Goal: Find specific page/section: Find specific page/section

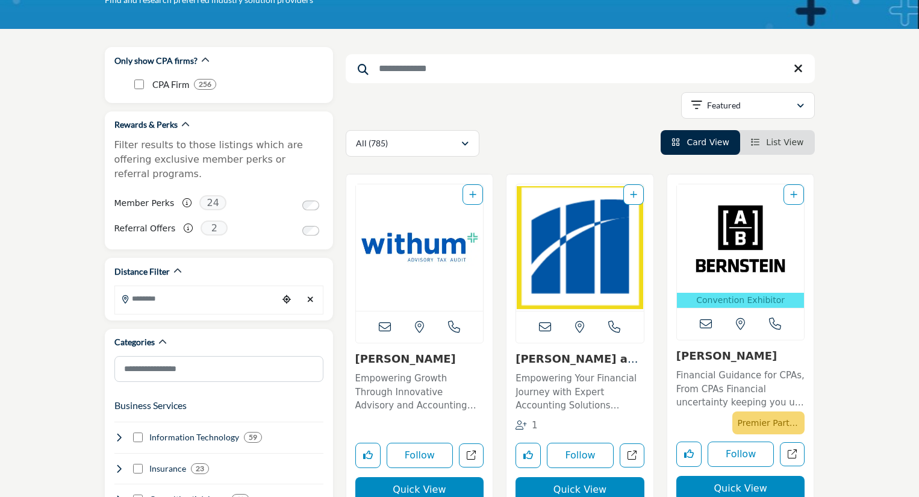
scroll to position [118, 0]
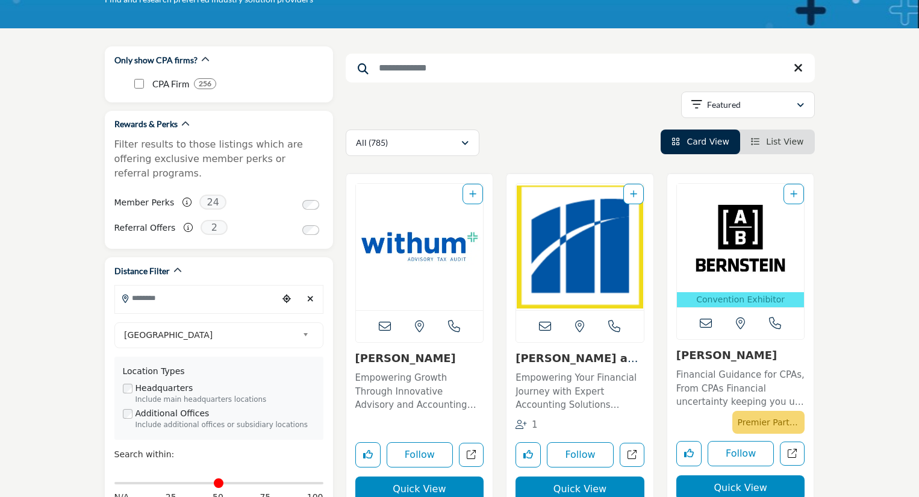
click at [135, 286] on input "Search Location" at bounding box center [196, 297] width 163 height 23
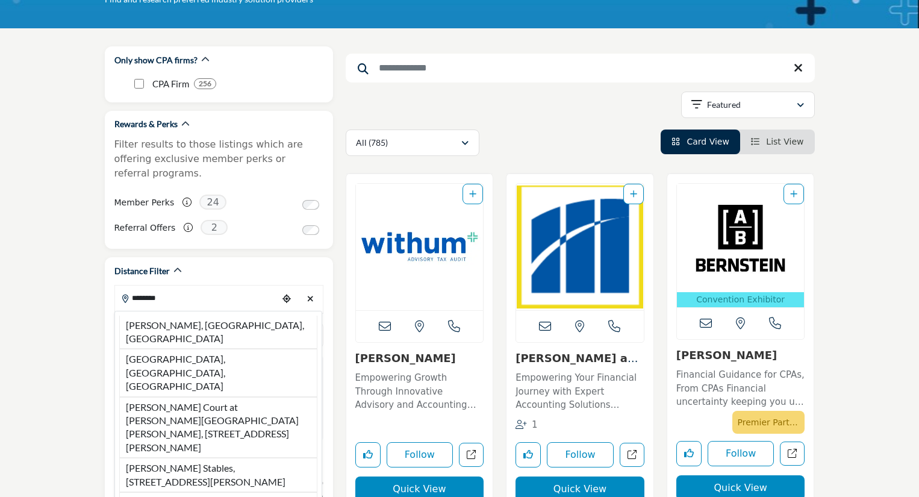
click at [147, 349] on li "[GEOGRAPHIC_DATA], [GEOGRAPHIC_DATA], [GEOGRAPHIC_DATA]" at bounding box center [218, 373] width 198 height 48
click at [147, 328] on div "[GEOGRAPHIC_DATA]" at bounding box center [218, 335] width 209 height 26
type input "**********"
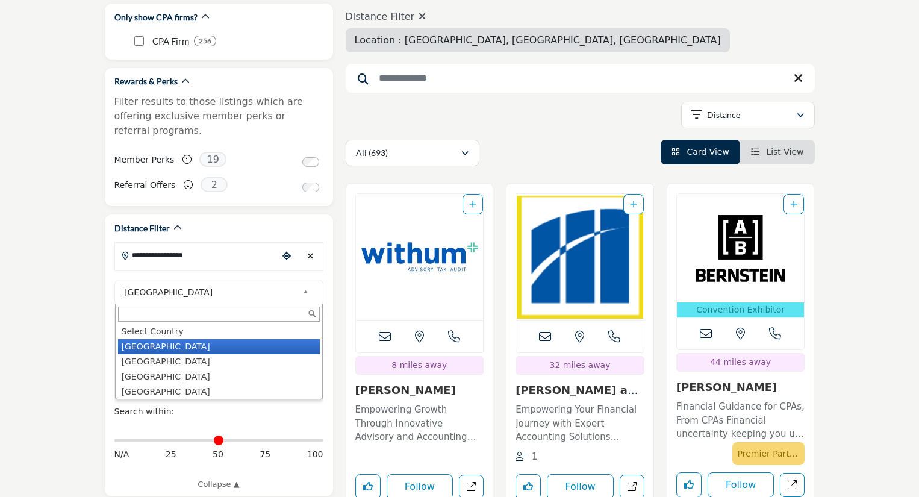
scroll to position [161, 0]
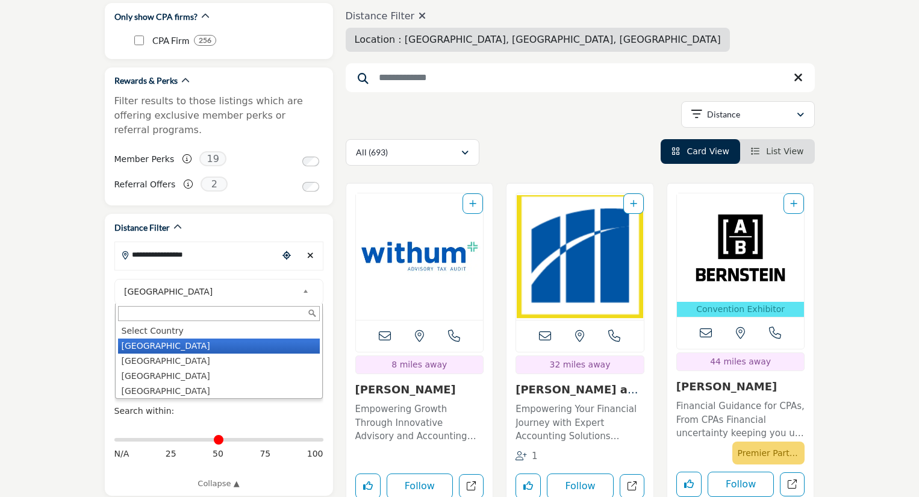
click at [179, 338] on li "[GEOGRAPHIC_DATA]" at bounding box center [219, 345] width 202 height 15
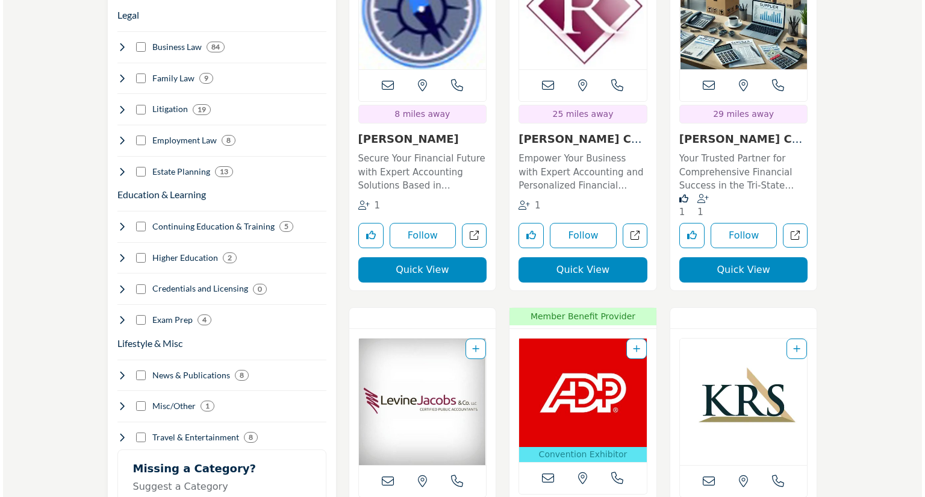
scroll to position [1179, 0]
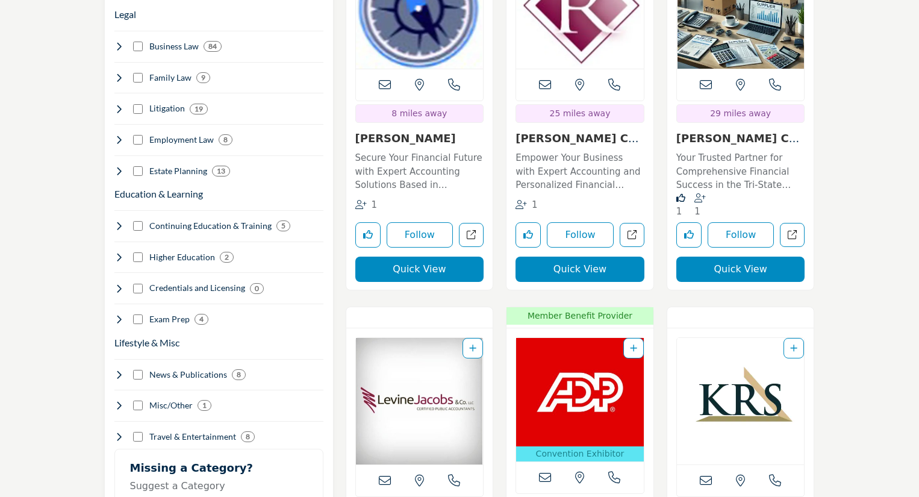
click at [403, 271] on button "Quick View" at bounding box center [419, 268] width 129 height 25
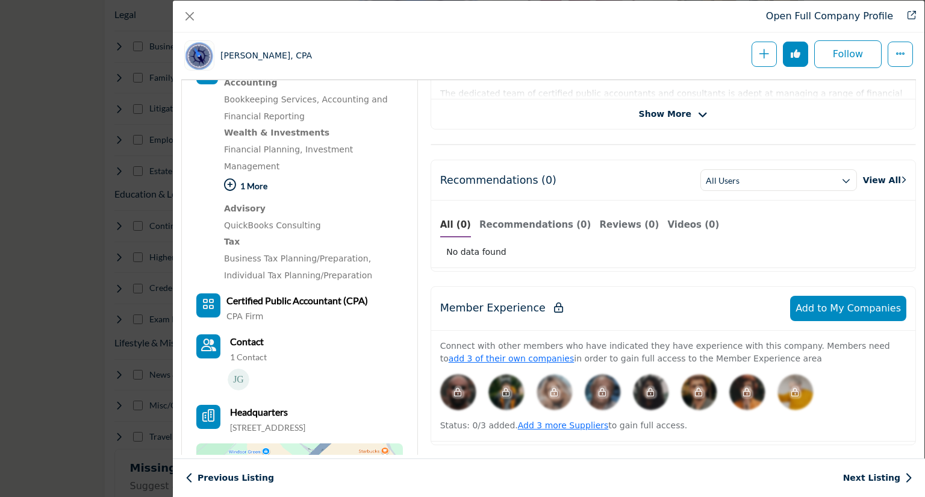
scroll to position [374, 0]
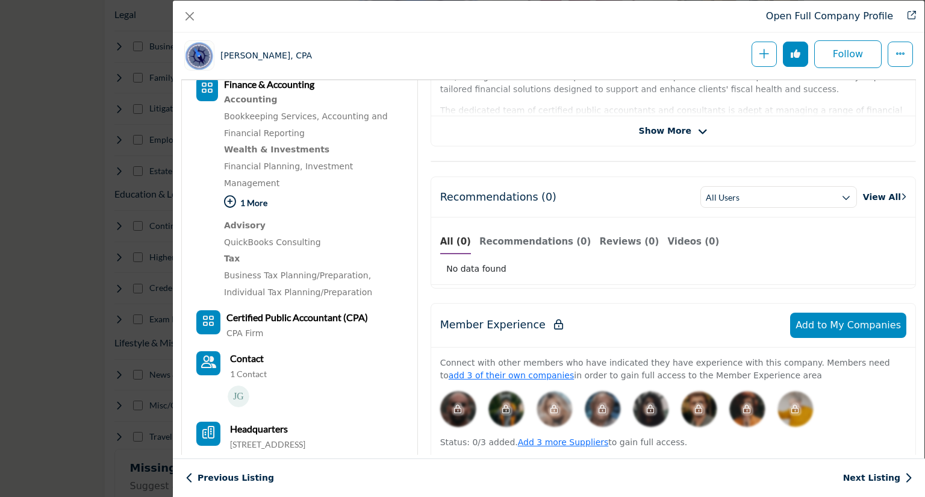
click at [231, 196] on icon "Company Data Modal" at bounding box center [230, 202] width 12 height 12
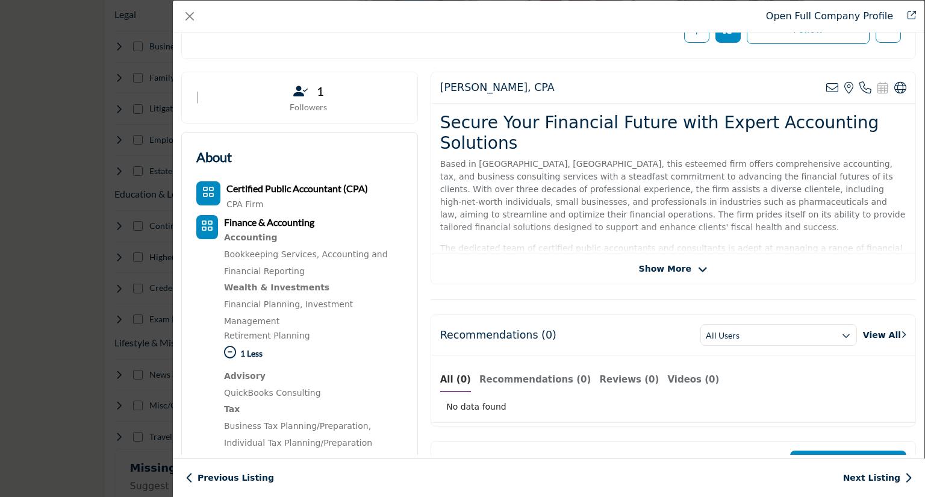
scroll to position [187, 0]
click at [698, 273] on icon "Company Data Modal" at bounding box center [703, 270] width 10 height 11
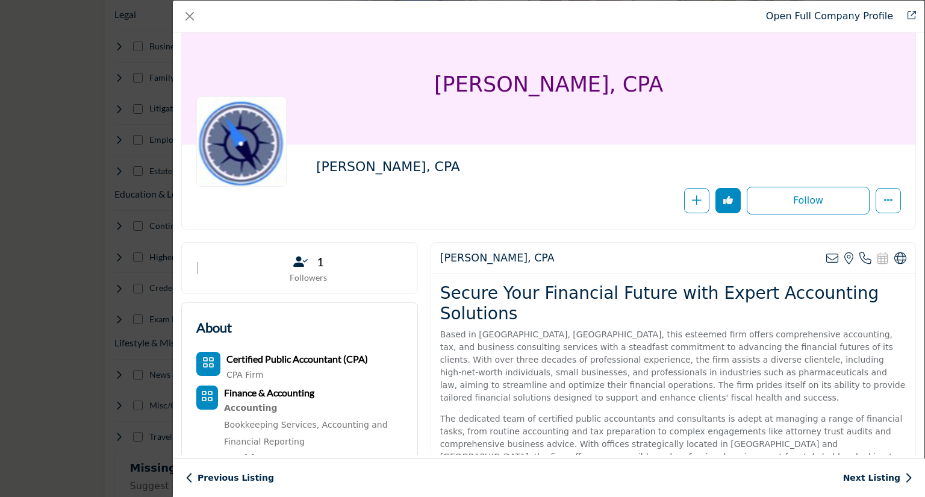
scroll to position [0, 0]
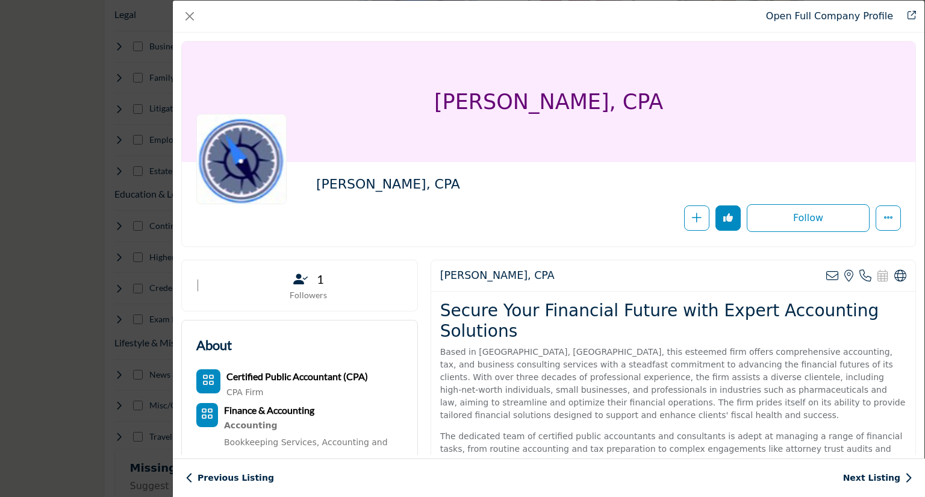
click at [301, 289] on p "Followers" at bounding box center [308, 295] width 187 height 12
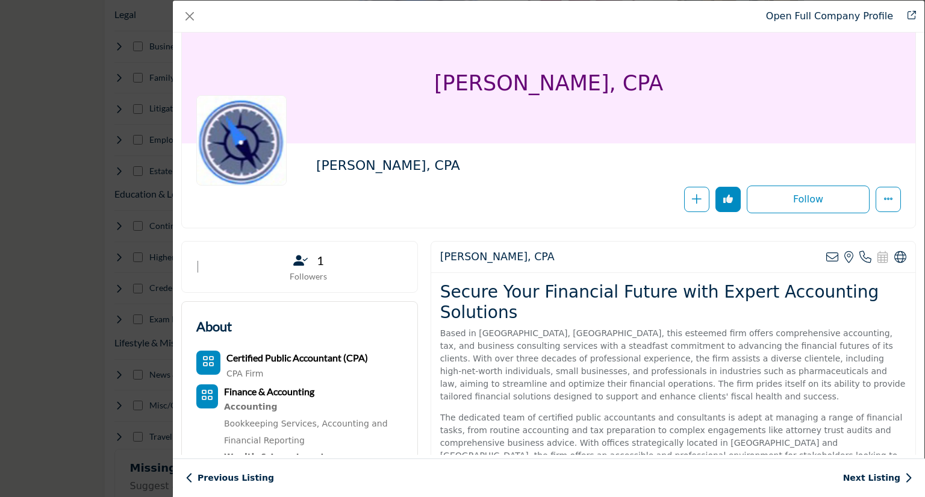
scroll to position [18, 0]
drag, startPoint x: 438, startPoint y: 85, endPoint x: 654, endPoint y: 82, distance: 215.5
click at [654, 82] on h1 "[PERSON_NAME], CPA" at bounding box center [548, 83] width 229 height 120
copy h1 "[PERSON_NAME], CPA"
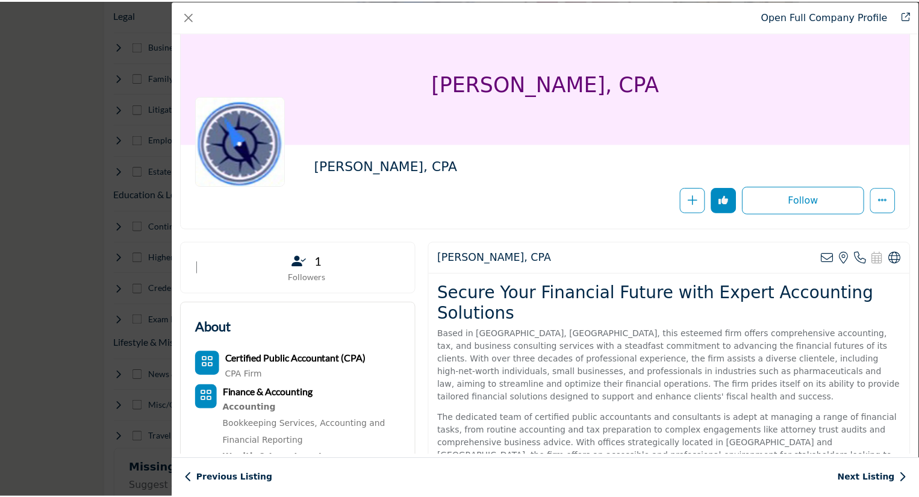
scroll to position [171, 0]
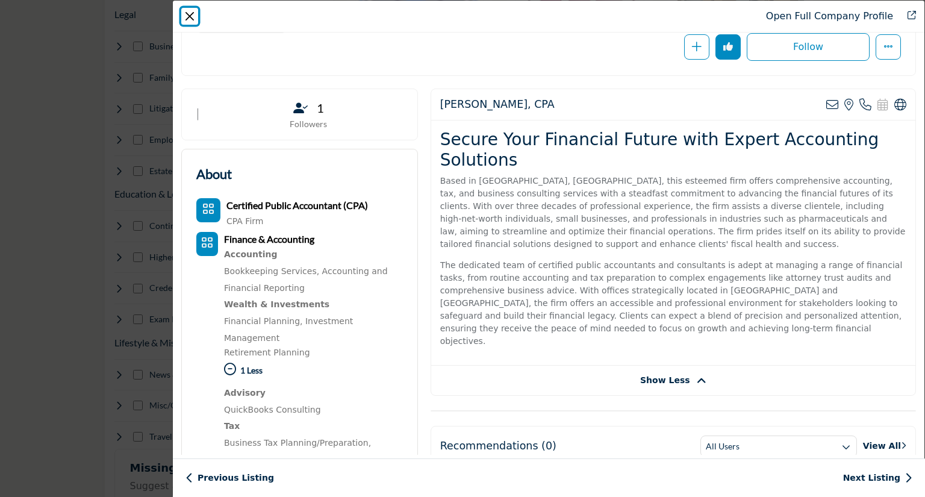
click at [191, 21] on button "Close" at bounding box center [189, 16] width 17 height 17
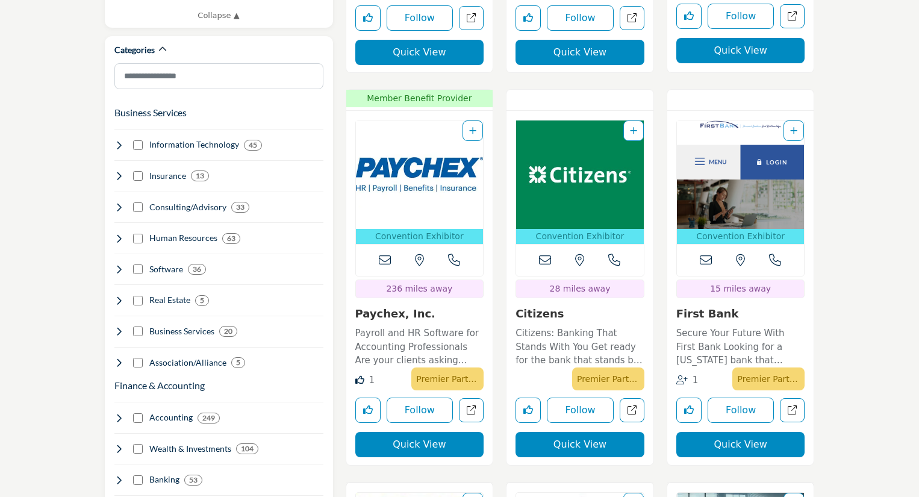
scroll to position [739, 0]
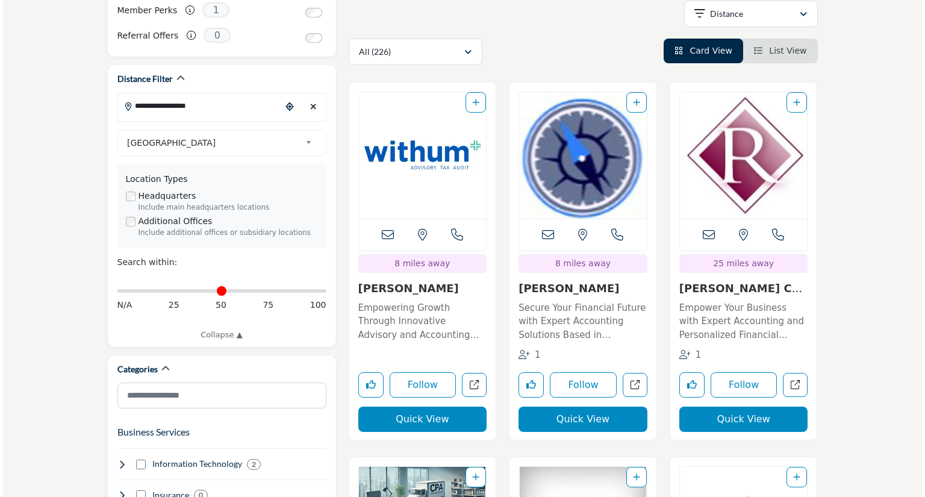
scroll to position [311, 0]
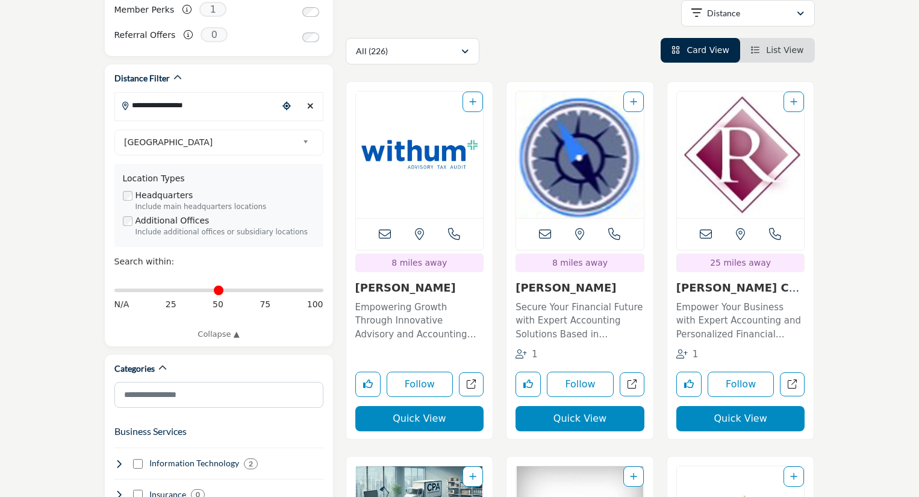
click at [411, 418] on button "Quick View" at bounding box center [419, 418] width 129 height 25
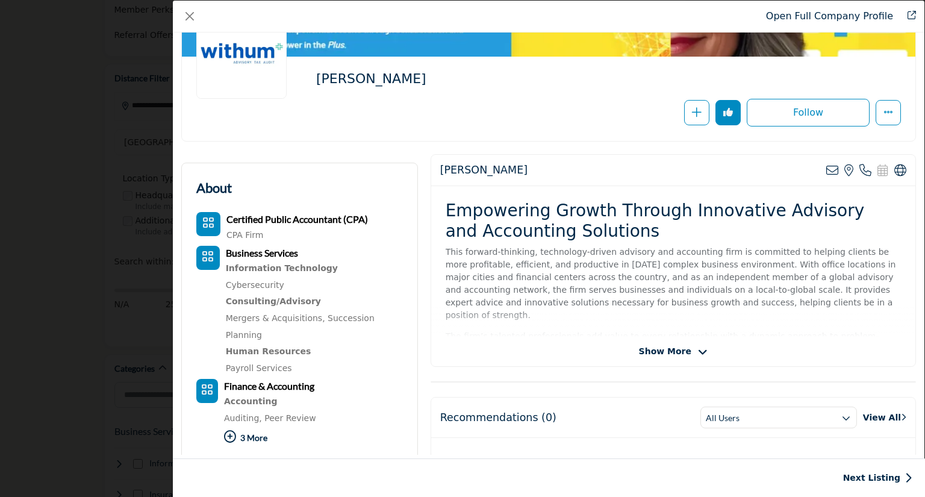
scroll to position [106, 0]
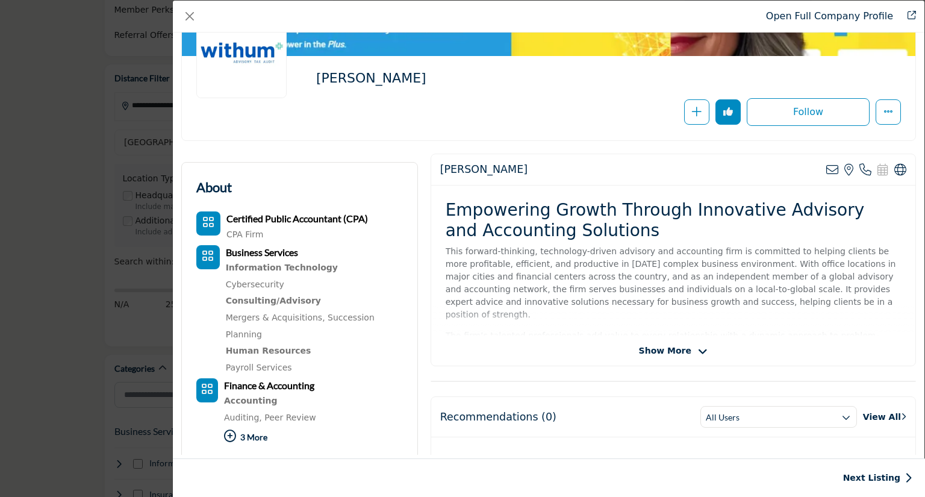
click at [670, 356] on span "Show More" at bounding box center [665, 350] width 52 height 13
